Goal: Task Accomplishment & Management: Manage account settings

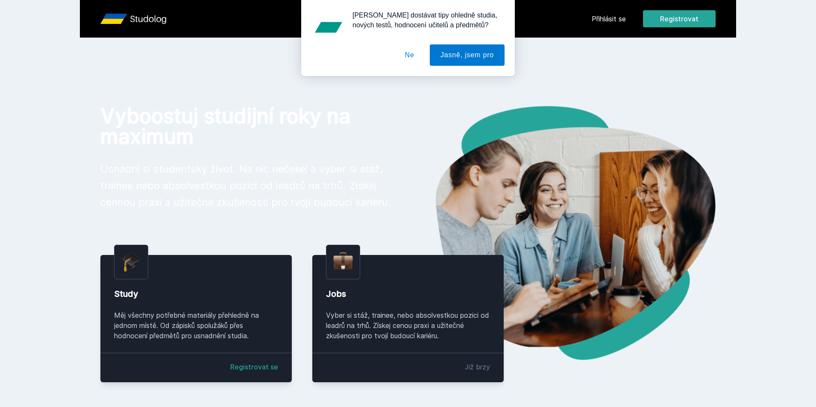
click at [610, 21] on div "[PERSON_NAME] dostávat tipy ohledně studia, nových testů, hodnocení učitelů a p…" at bounding box center [408, 38] width 816 height 76
click at [416, 55] on button "Ne" at bounding box center [409, 54] width 31 height 21
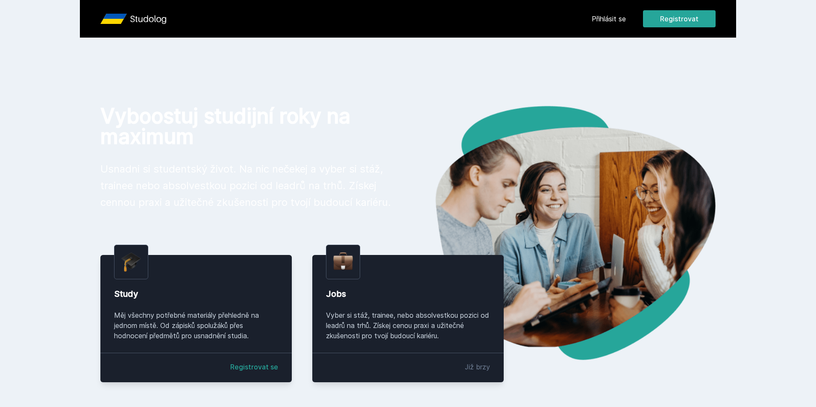
click at [610, 18] on link "Přihlásit se" at bounding box center [609, 19] width 34 height 10
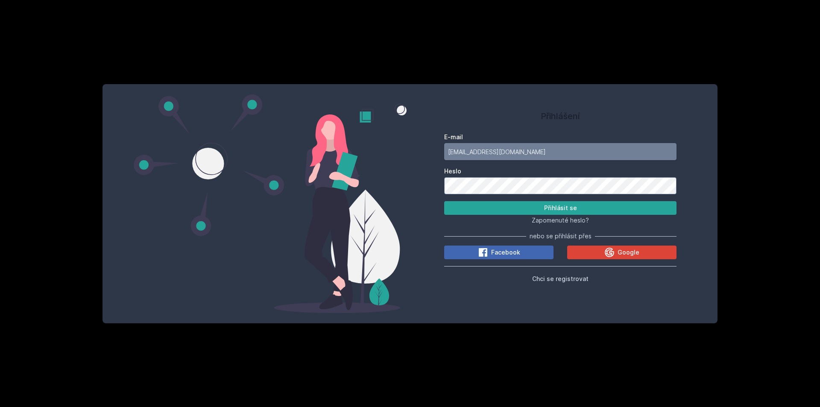
click at [512, 158] on input "[EMAIL_ADDRESS][DOMAIN_NAME]" at bounding box center [560, 151] width 232 height 17
click at [606, 206] on button "Přihlásit se" at bounding box center [560, 208] width 232 height 14
click at [350, 195] on div "Přihlášení E-mail [EMAIL_ADDRESS][DOMAIN_NAME] Heslo Přihlásit se Zapomenuté he…" at bounding box center [410, 203] width 615 height 239
click at [444, 201] on button "Přihlásit se" at bounding box center [560, 208] width 232 height 14
click at [496, 252] on span "Facebook" at bounding box center [505, 252] width 29 height 9
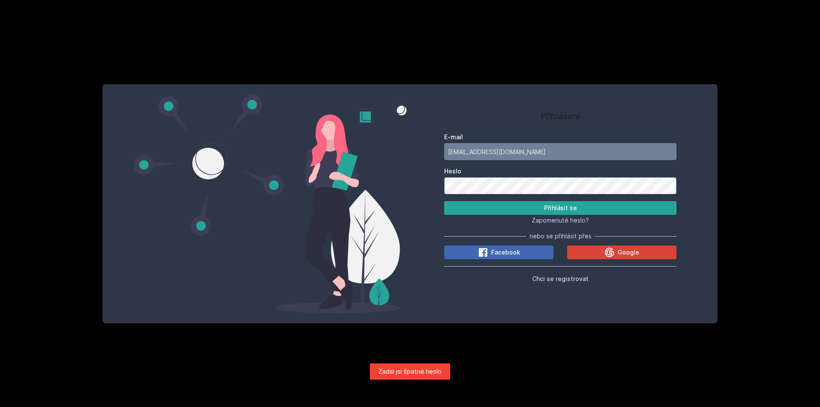
click at [548, 150] on input "[EMAIL_ADDRESS][DOMAIN_NAME]" at bounding box center [560, 151] width 232 height 17
click at [516, 204] on button "Přihlásit se" at bounding box center [560, 208] width 232 height 14
click at [392, 191] on div "Přihlášení E-mail [EMAIL_ADDRESS][DOMAIN_NAME] Heslo Přihlásit se Zapomenuté he…" at bounding box center [410, 203] width 615 height 239
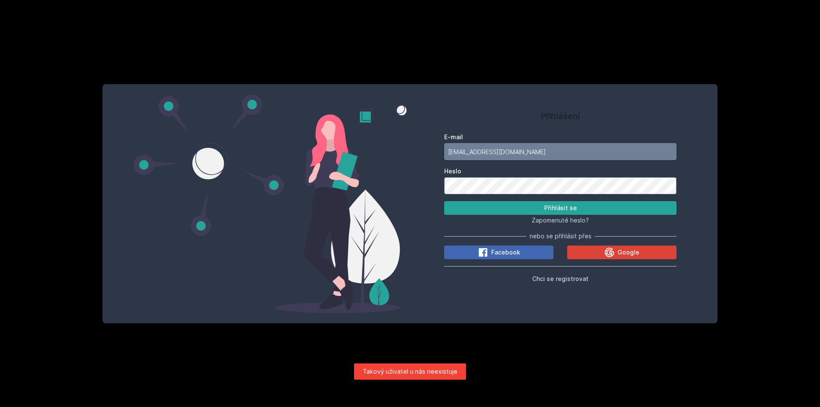
drag, startPoint x: 540, startPoint y: 152, endPoint x: 311, endPoint y: 162, distance: 229.2
click at [312, 162] on div "Přihlášení E-mail [EMAIL_ADDRESS][DOMAIN_NAME] Heslo Přihlásit se Zapomenuté he…" at bounding box center [410, 203] width 615 height 239
type input "[EMAIL_ADDRESS][DOMAIN_NAME]"
click at [548, 202] on button "Přihlásit se" at bounding box center [560, 208] width 232 height 14
click at [444, 201] on button "Přihlásit se" at bounding box center [560, 208] width 232 height 14
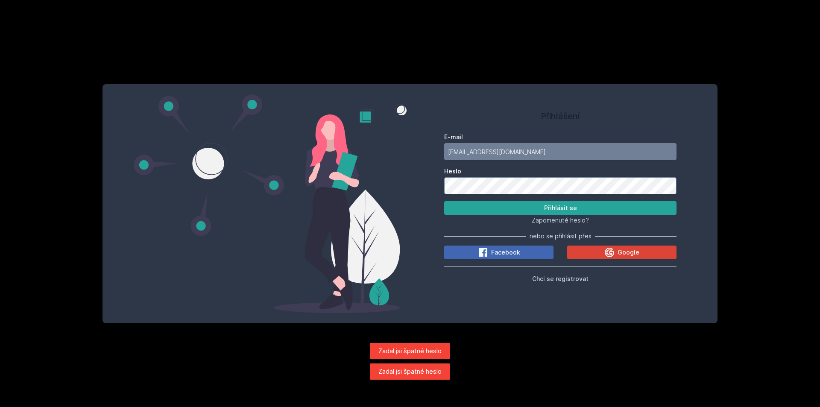
click at [374, 175] on div "Přihlášení E-mail [EMAIL_ADDRESS][DOMAIN_NAME] Heslo Přihlásit se Zapomenuté he…" at bounding box center [410, 203] width 615 height 239
click at [444, 201] on button "Přihlásit se" at bounding box center [560, 208] width 232 height 14
click at [320, 180] on div "Přihlášení E-mail [EMAIL_ADDRESS][DOMAIN_NAME] Heslo Přihlásit se Zapomenuté he…" at bounding box center [410, 203] width 615 height 239
click at [444, 201] on button "Přihlásit se" at bounding box center [560, 208] width 232 height 14
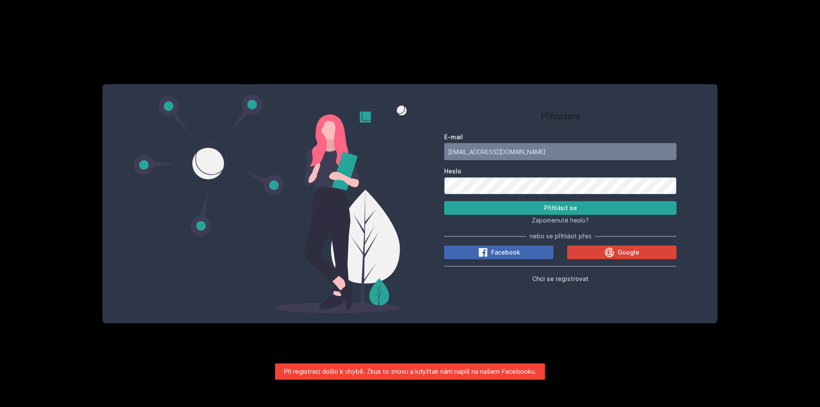
click at [345, 179] on div "Přihlášení E-mail [EMAIL_ADDRESS][DOMAIN_NAME] Heslo Přihlásit se Zapomenuté he…" at bounding box center [410, 203] width 615 height 239
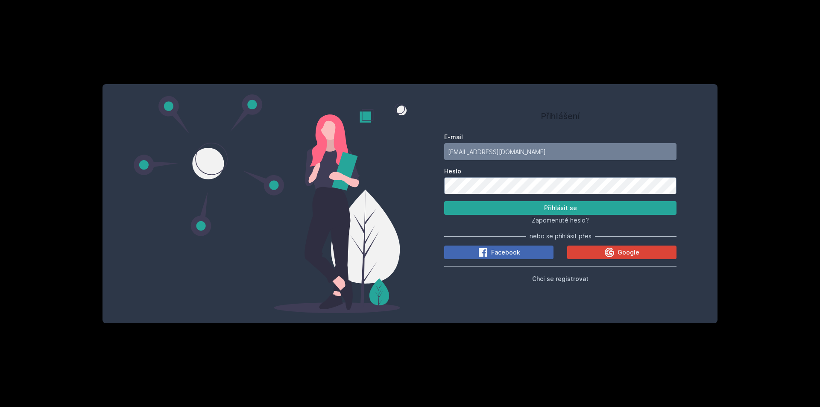
click at [444, 201] on button "Přihlásit se" at bounding box center [560, 208] width 232 height 14
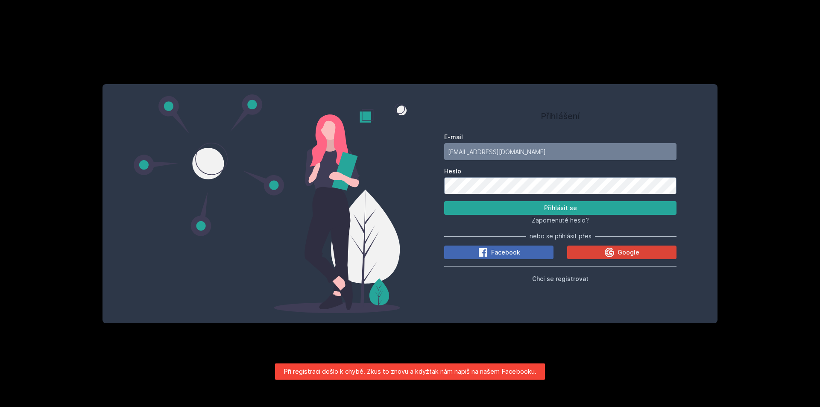
click at [444, 201] on button "Přihlásit se" at bounding box center [560, 208] width 232 height 14
click at [532, 202] on button "Přihlásit se" at bounding box center [560, 208] width 232 height 14
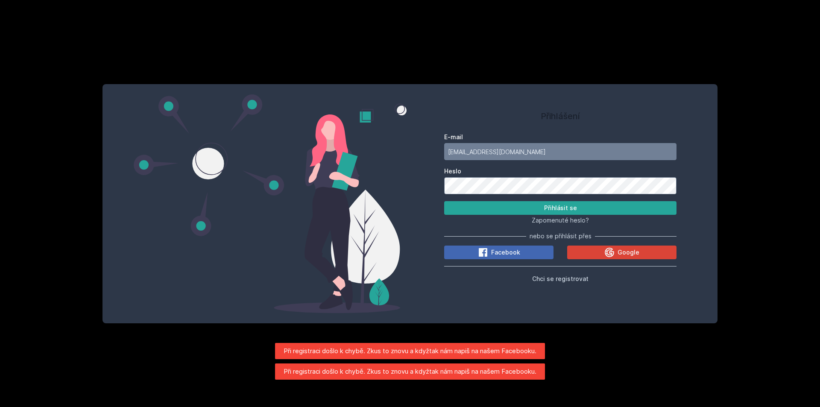
click at [372, 176] on div "Přihlášení E-mail [EMAIL_ADDRESS][DOMAIN_NAME] Heslo Přihlásit se Zapomenuté he…" at bounding box center [410, 203] width 615 height 239
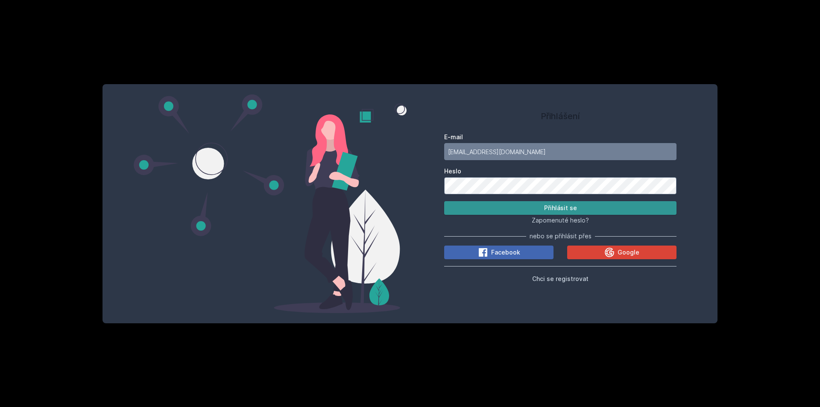
click at [472, 206] on button "Přihlásit se" at bounding box center [560, 208] width 232 height 14
click at [418, 183] on div "Přihlášení E-mail [EMAIL_ADDRESS][DOMAIN_NAME] Heslo Přihlásit se Zapomenuté he…" at bounding box center [560, 203] width 301 height 219
click at [444, 201] on button "Přihlásit se" at bounding box center [560, 208] width 232 height 14
click at [469, 208] on button "Přihlásit se" at bounding box center [560, 208] width 232 height 14
